Goal: Information Seeking & Learning: Learn about a topic

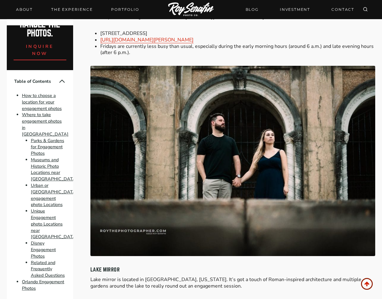
scroll to position [1013, 0]
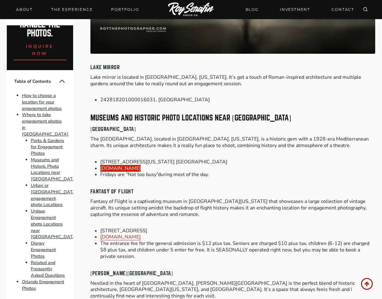
click at [108, 165] on link "[DOMAIN_NAME]" at bounding box center [120, 168] width 40 height 7
drag, startPoint x: 88, startPoint y: 56, endPoint x: 121, endPoint y: 53, distance: 32.8
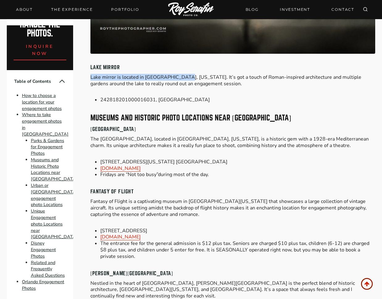
drag, startPoint x: 181, startPoint y: 65, endPoint x: 89, endPoint y: 63, distance: 92.0
copy p "Lake mirror is located in Lakeland, Florid"
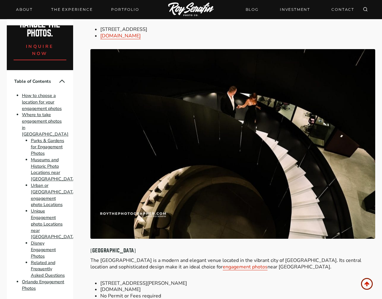
scroll to position [1732, 0]
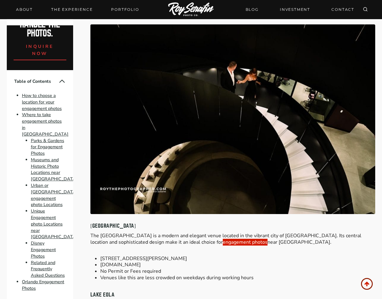
click at [223, 239] on link "engagement photos" at bounding box center [245, 242] width 45 height 7
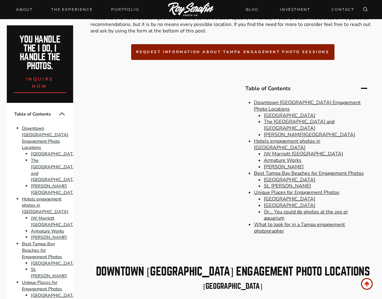
scroll to position [159, 0]
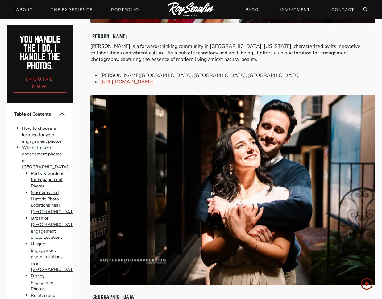
scroll to position [2311, 0]
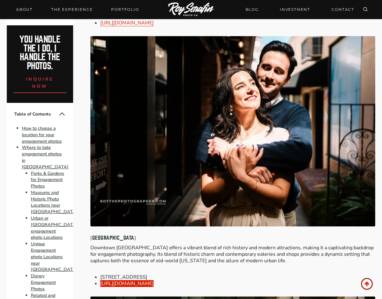
click at [130, 280] on link "[URL][DOMAIN_NAME]" at bounding box center [126, 283] width 53 height 7
